Goal: Information Seeking & Learning: Learn about a topic

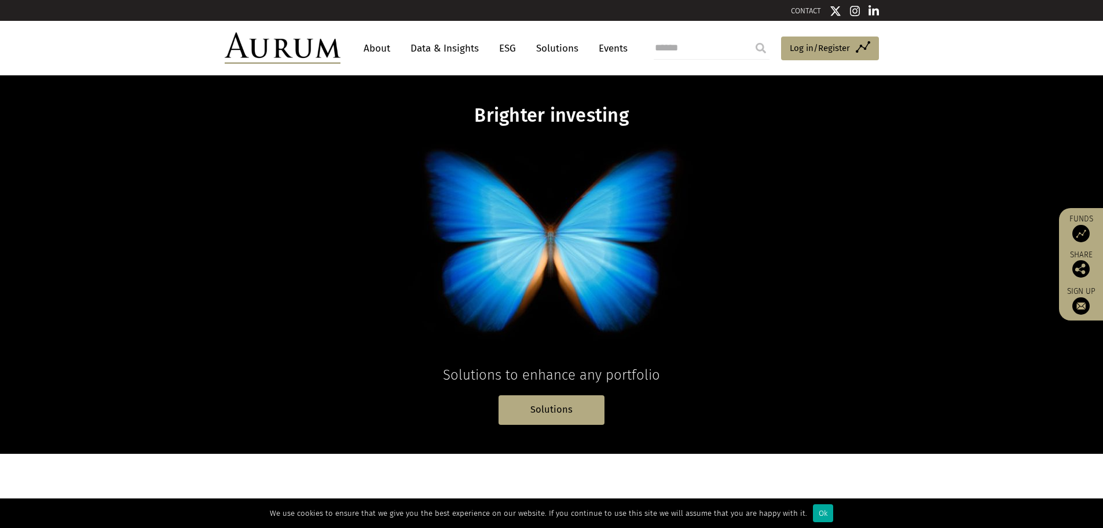
click at [557, 43] on link "Solutions" at bounding box center [557, 48] width 54 height 21
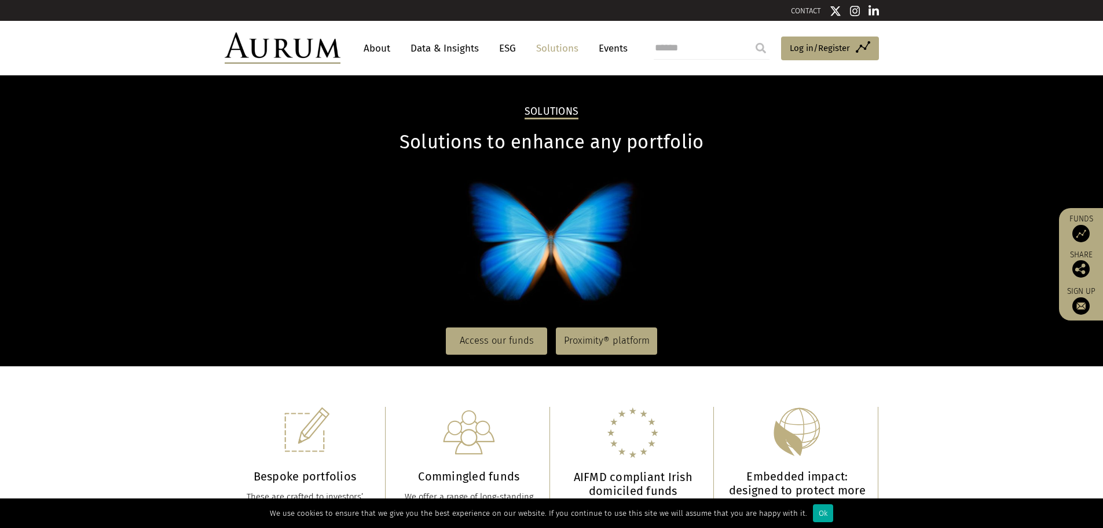
click at [451, 39] on link "Data & Insights" at bounding box center [445, 48] width 80 height 21
